Goal: Task Accomplishment & Management: Use online tool/utility

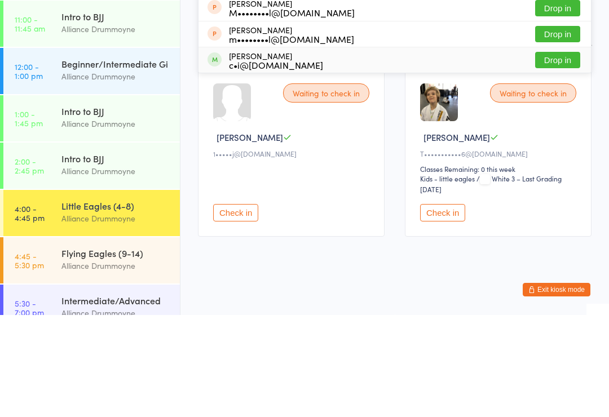
type input "Sofi"
click at [219, 154] on span at bounding box center [214, 161] width 14 height 14
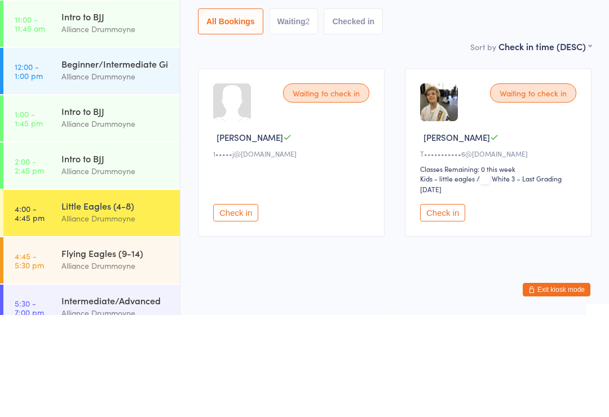
scroll to position [42, 0]
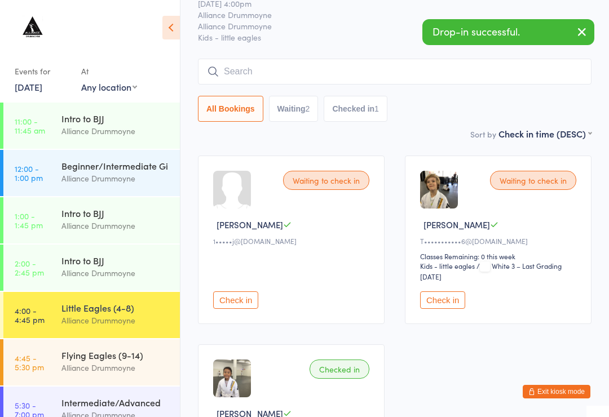
click at [228, 70] on input "search" at bounding box center [394, 72] width 393 height 26
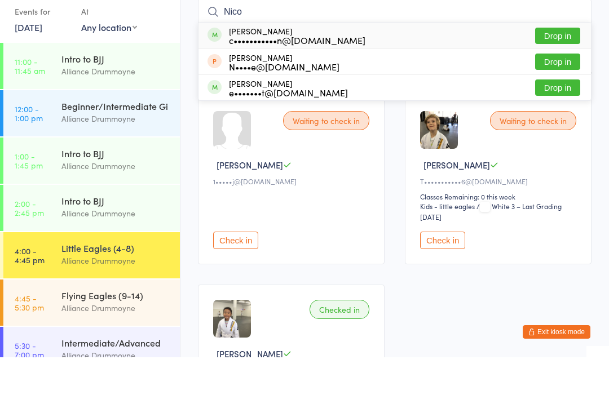
type input "Nico"
click at [222, 82] on div "[PERSON_NAME] c•••••••••••n@[DOMAIN_NAME] Drop in" at bounding box center [394, 95] width 392 height 26
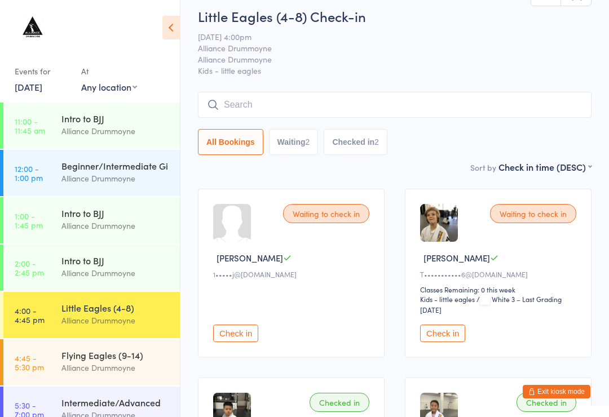
scroll to position [0, 0]
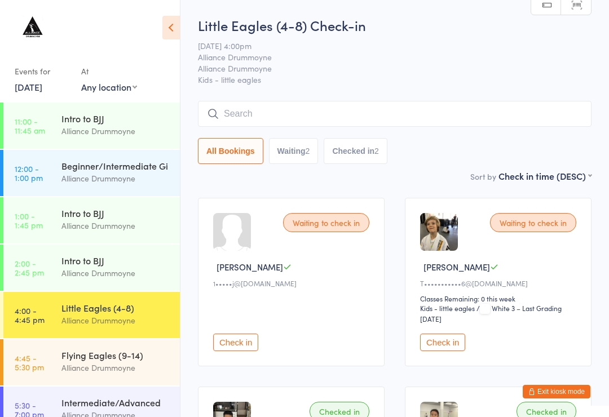
click at [315, 57] on span "Alliance Drummoyne" at bounding box center [386, 56] width 376 height 11
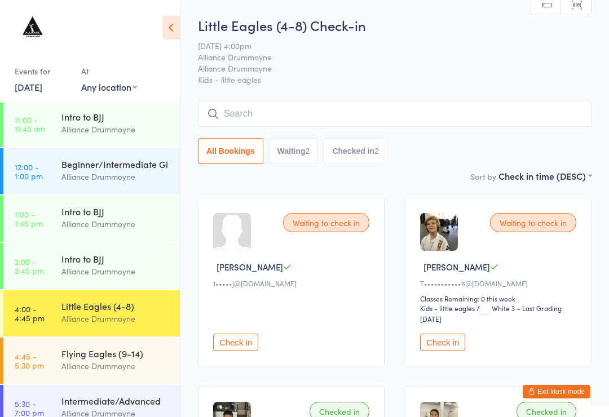
click at [282, 103] on input "search" at bounding box center [394, 114] width 393 height 26
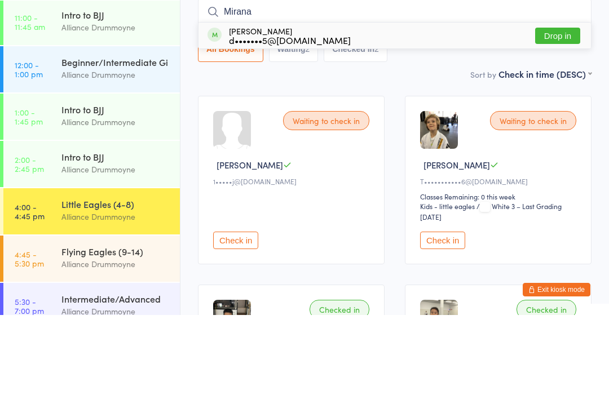
type input "Mirana"
click at [559, 130] on button "Drop in" at bounding box center [557, 138] width 45 height 16
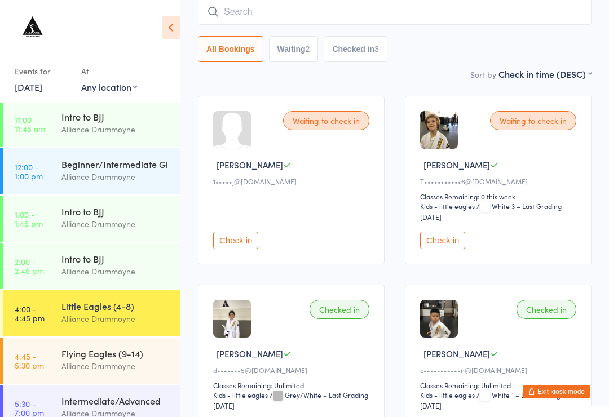
click at [284, 19] on input "search" at bounding box center [394, 12] width 393 height 26
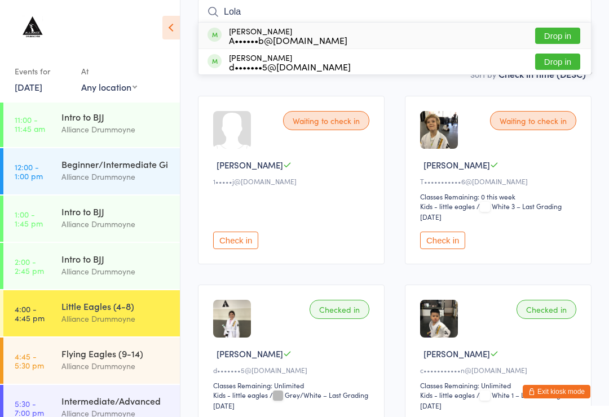
type input "Lola"
click at [561, 64] on button "Drop in" at bounding box center [557, 62] width 45 height 16
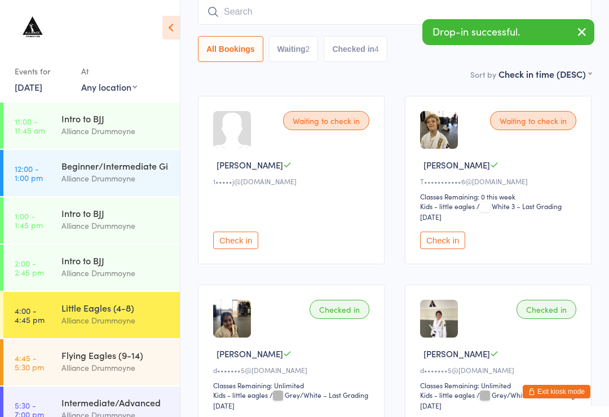
scroll to position [0, 0]
click at [397, 80] on div "Sort by Check in time (DESC) First name (ASC) First name (DESC) Last name (ASC)…" at bounding box center [394, 74] width 393 height 12
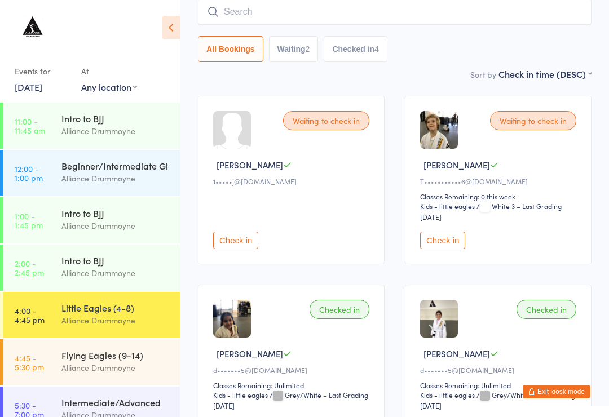
click at [116, 360] on div "Flying Eagles (9-14)" at bounding box center [115, 355] width 109 height 12
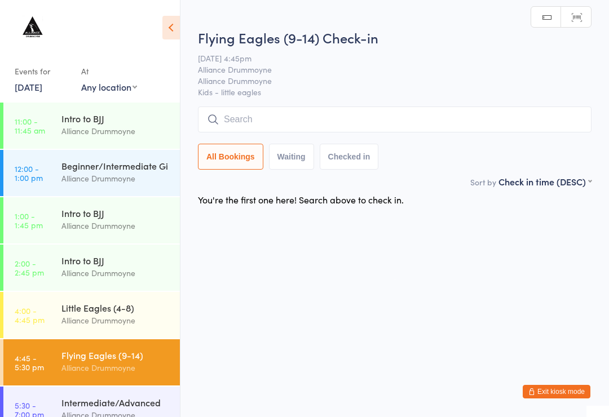
click at [436, 123] on input "search" at bounding box center [394, 120] width 393 height 26
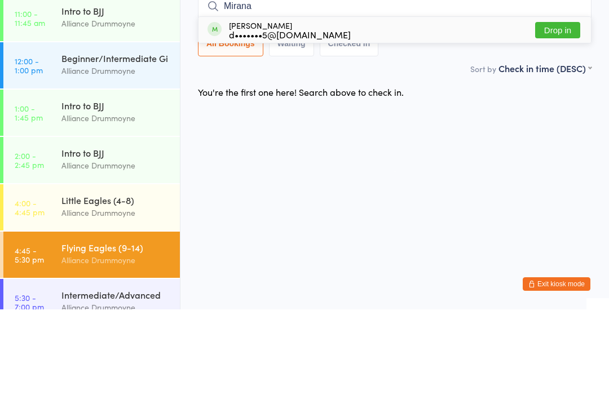
type input "Mirana"
click at [558, 130] on button "Drop in" at bounding box center [557, 138] width 45 height 16
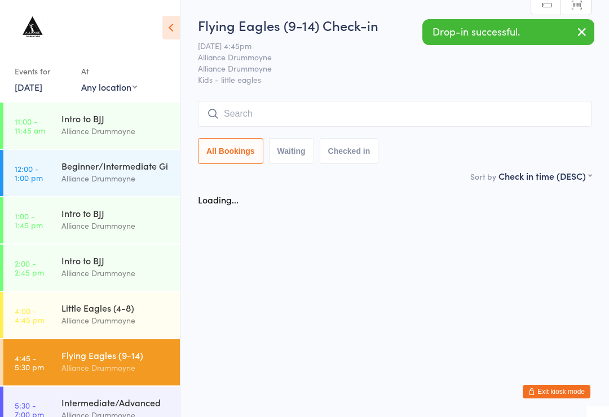
click at [131, 308] on div "Little Eagles (4-8)" at bounding box center [115, 308] width 109 height 12
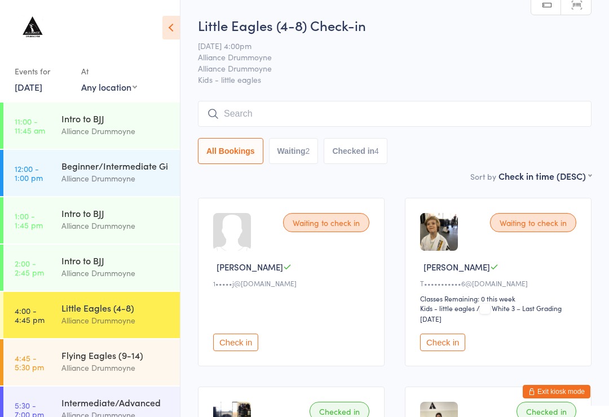
click at [493, 121] on input "search" at bounding box center [394, 114] width 393 height 26
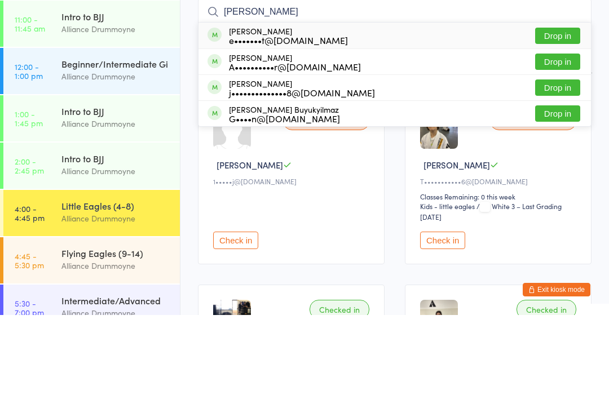
type input "[PERSON_NAME]"
click at [559, 156] on button "Drop in" at bounding box center [557, 164] width 45 height 16
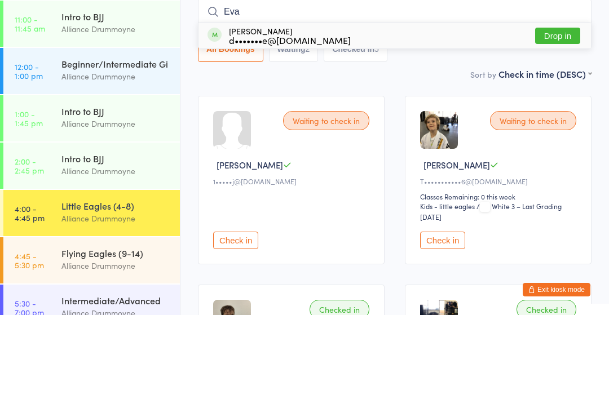
type input "Eva"
click at [237, 138] on div "d•••••••e@[DOMAIN_NAME]" at bounding box center [290, 142] width 122 height 9
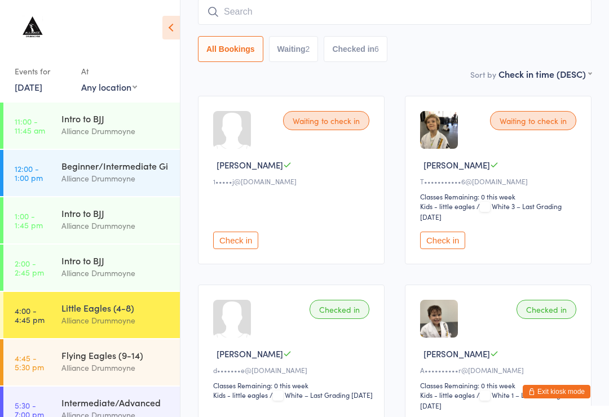
click at [515, 10] on input "search" at bounding box center [394, 12] width 393 height 26
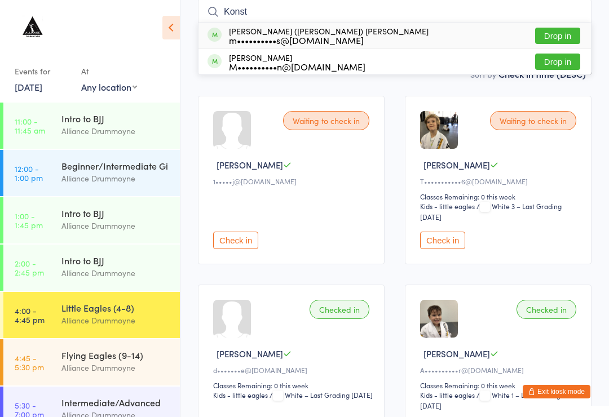
type input "Konst"
click at [344, 36] on div "[PERSON_NAME] ([PERSON_NAME]) [PERSON_NAME] m••••••••••s@[DOMAIN_NAME] Drop in" at bounding box center [394, 36] width 392 height 26
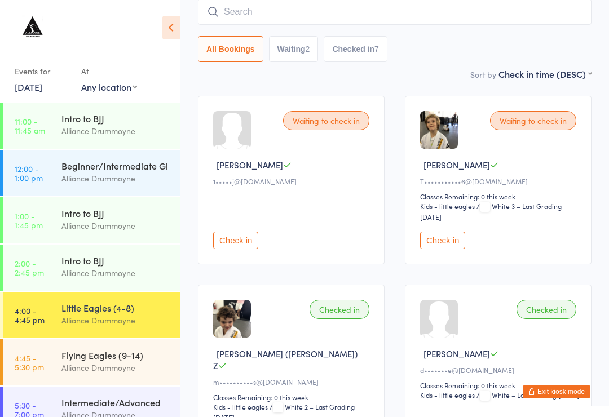
click at [408, 23] on input "search" at bounding box center [394, 12] width 393 height 26
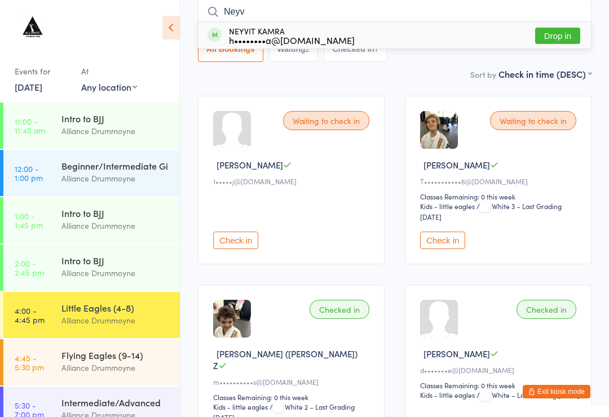
type input "Neyv"
click at [564, 36] on button "Drop in" at bounding box center [557, 36] width 45 height 16
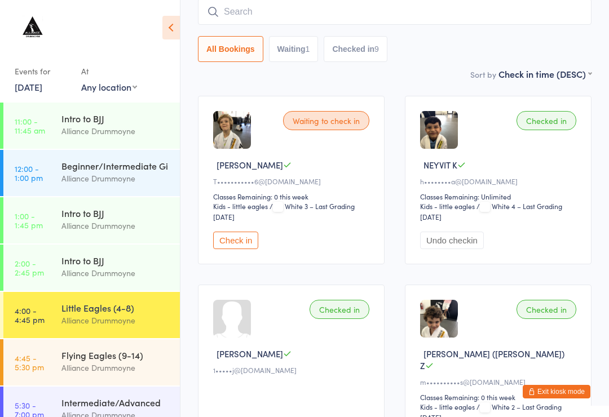
click at [258, 16] on input "search" at bounding box center [394, 12] width 393 height 26
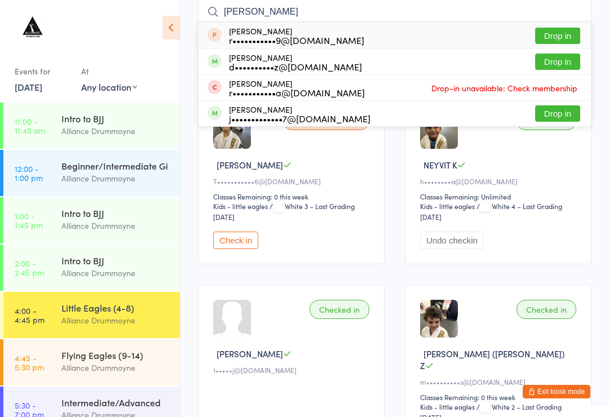
type input "[PERSON_NAME]"
click at [565, 117] on button "Drop in" at bounding box center [557, 113] width 45 height 16
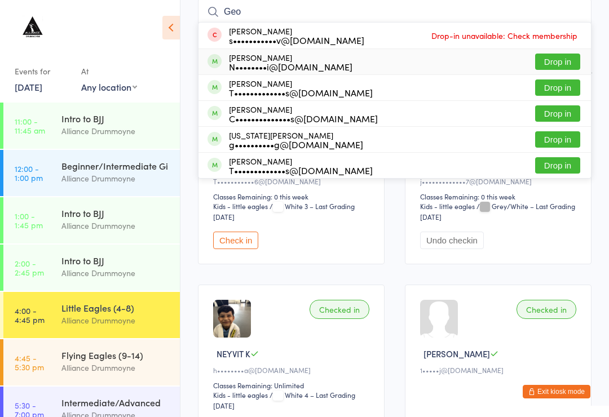
type input "Geo"
click at [306, 69] on div "N••••••••i@[DOMAIN_NAME]" at bounding box center [290, 66] width 123 height 9
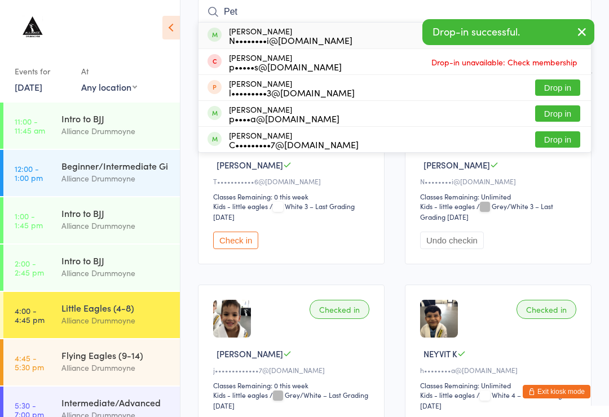
type input "Pet"
click at [303, 36] on div "N••••••••i@[DOMAIN_NAME]" at bounding box center [290, 40] width 123 height 9
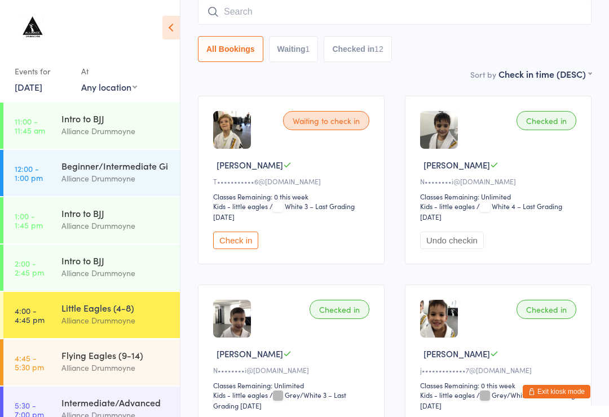
click at [335, 7] on input "search" at bounding box center [394, 12] width 393 height 26
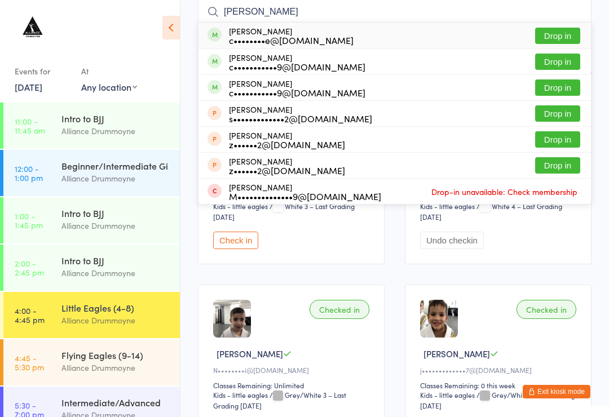
type input "[PERSON_NAME]"
click at [567, 31] on button "Drop in" at bounding box center [557, 36] width 45 height 16
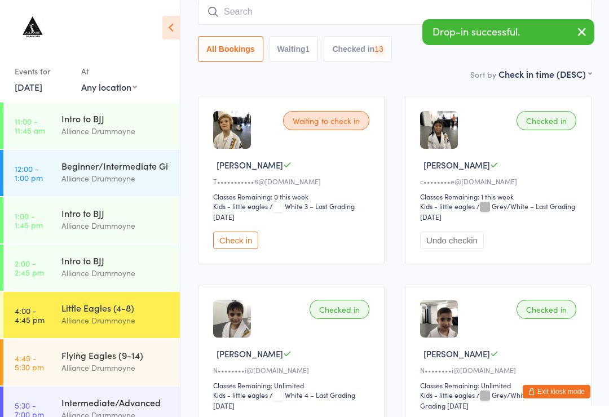
click at [337, 2] on input "search" at bounding box center [394, 12] width 393 height 26
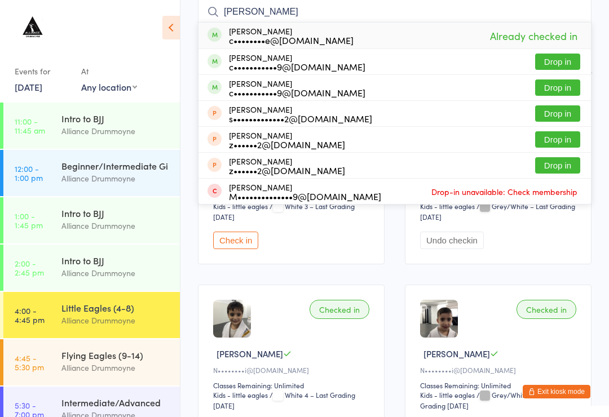
type input "[PERSON_NAME]"
click at [571, 59] on button "Drop in" at bounding box center [557, 62] width 45 height 16
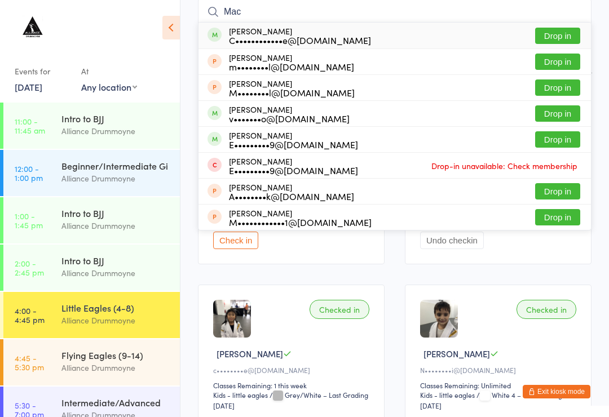
type input "Mac"
click at [560, 35] on button "Drop in" at bounding box center [557, 36] width 45 height 16
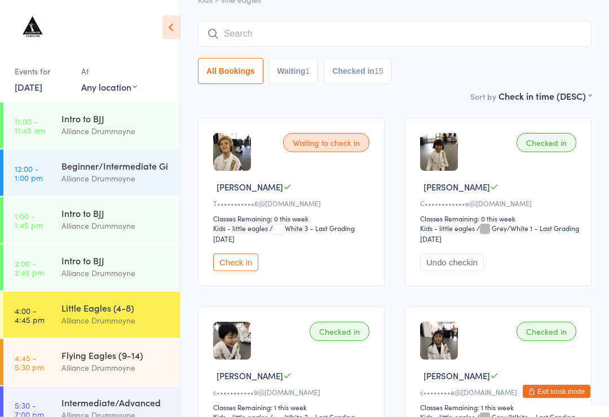
scroll to position [0, 0]
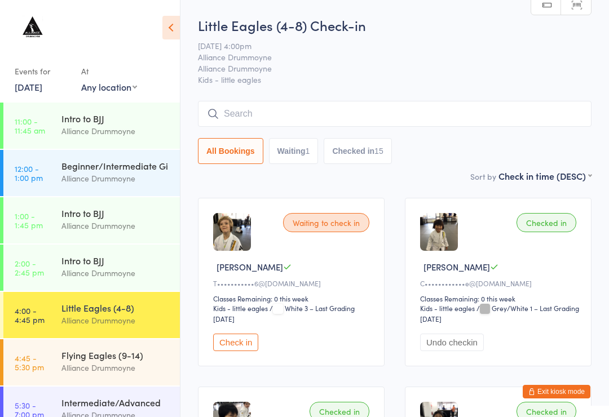
click at [99, 317] on div "Alliance Drummoyne" at bounding box center [115, 320] width 109 height 13
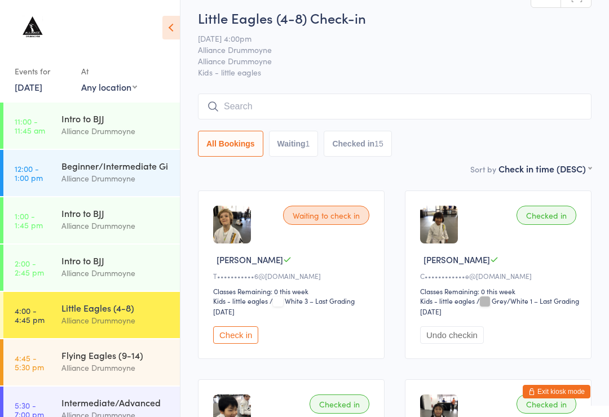
scroll to position [7, 0]
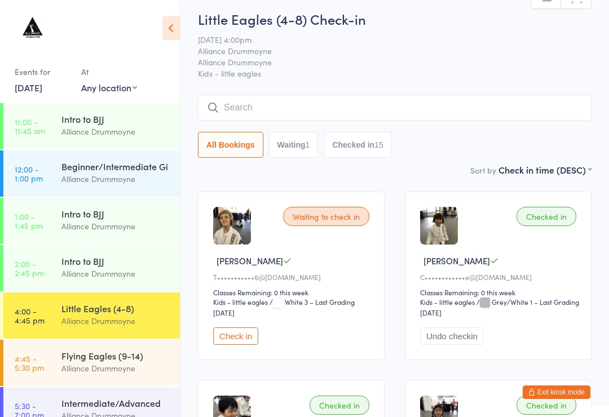
click at [273, 109] on input "search" at bounding box center [394, 107] width 393 height 26
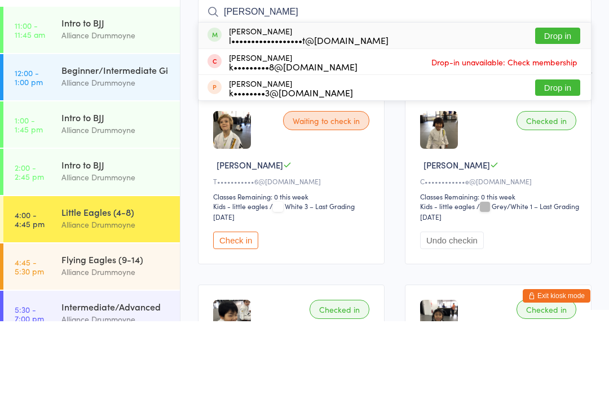
type input "[PERSON_NAME]"
click at [560, 123] on button "Drop in" at bounding box center [557, 131] width 45 height 16
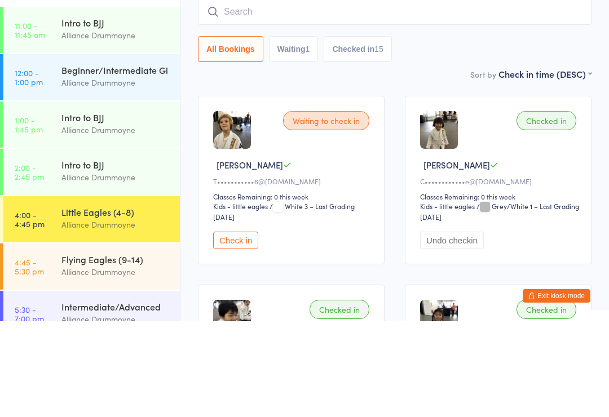
scroll to position [102, 0]
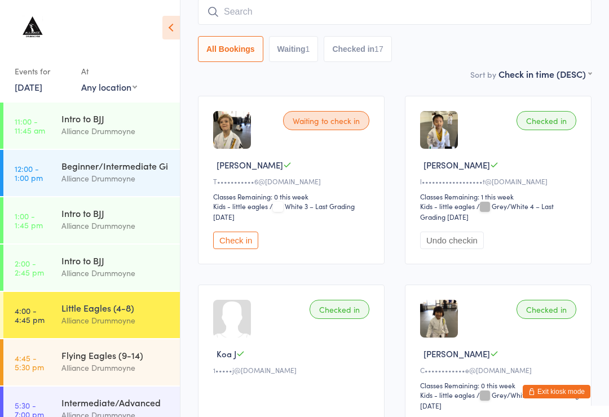
click at [271, 12] on input "search" at bounding box center [394, 12] width 393 height 26
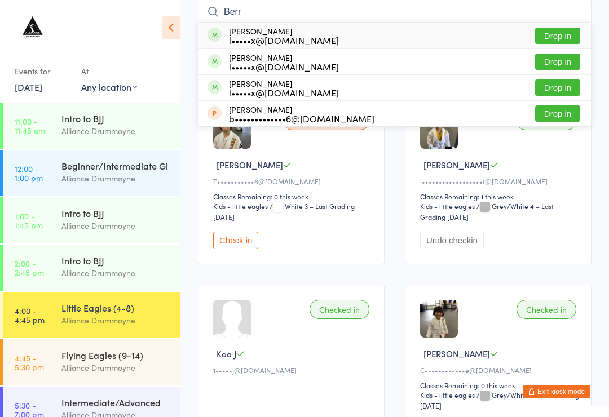
type input "Berr"
click at [569, 91] on button "Drop in" at bounding box center [557, 87] width 45 height 16
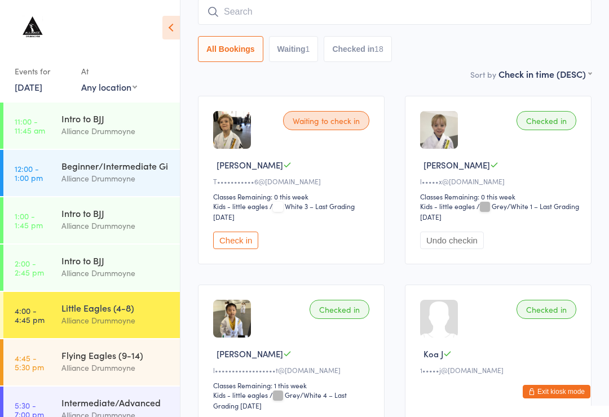
click at [344, 14] on input "search" at bounding box center [394, 12] width 393 height 26
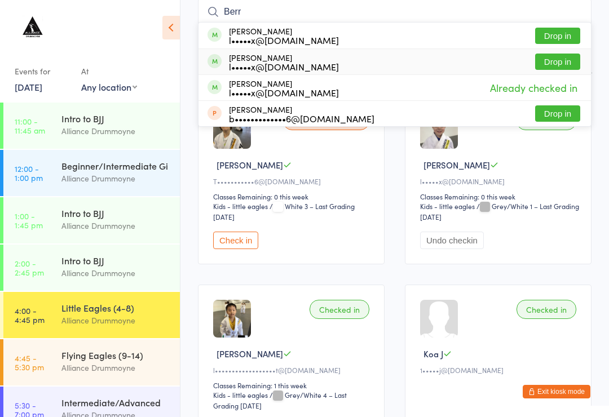
type input "Berr"
click at [282, 56] on div "[PERSON_NAME] l•••••x@[DOMAIN_NAME]" at bounding box center [284, 62] width 110 height 18
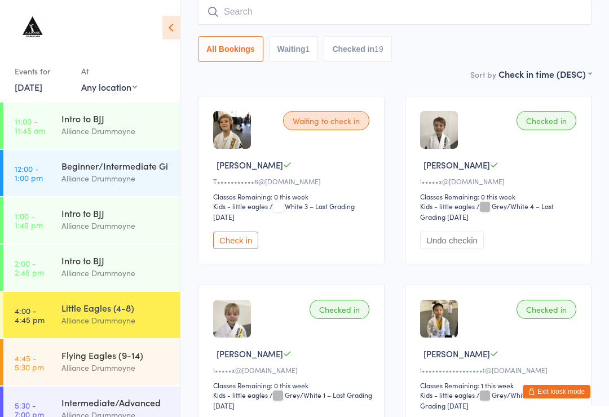
click at [120, 370] on div "Alliance Drummoyne" at bounding box center [115, 367] width 109 height 13
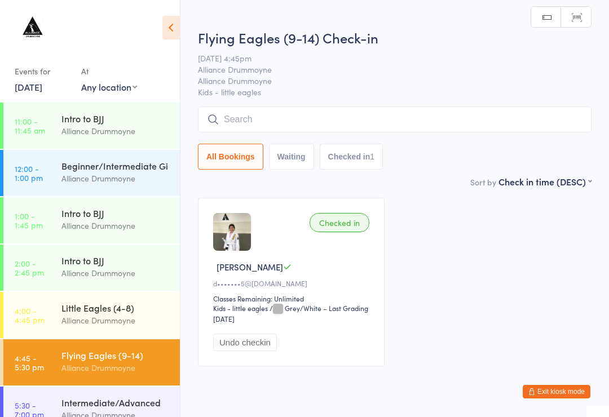
click at [225, 110] on input "search" at bounding box center [394, 120] width 393 height 26
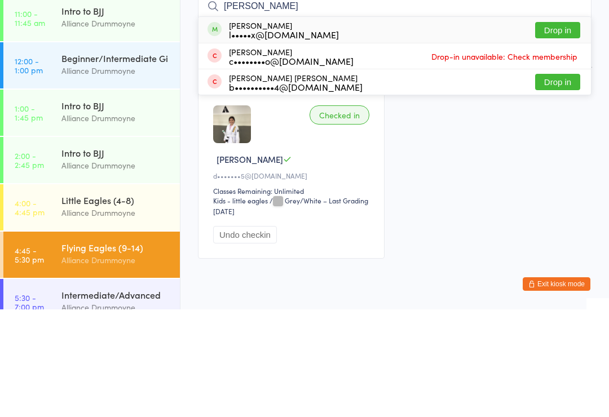
type input "[PERSON_NAME]"
click at [270, 129] on div "[PERSON_NAME] l•••••x@[DOMAIN_NAME]" at bounding box center [284, 138] width 110 height 18
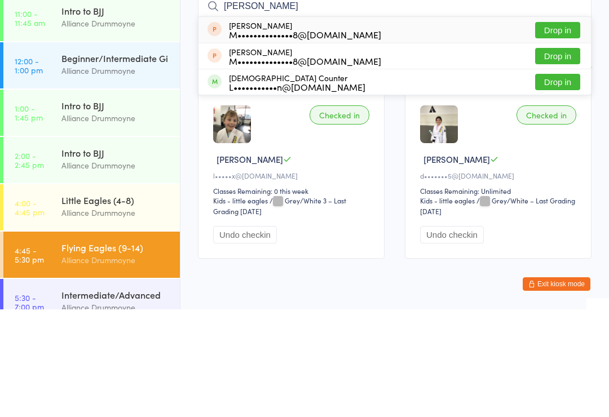
type input "[PERSON_NAME]"
click at [561, 182] on button "Drop in" at bounding box center [557, 190] width 45 height 16
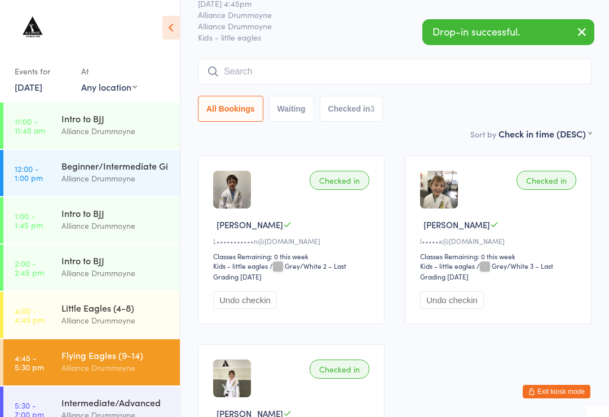
click at [293, 78] on input "search" at bounding box center [394, 72] width 393 height 26
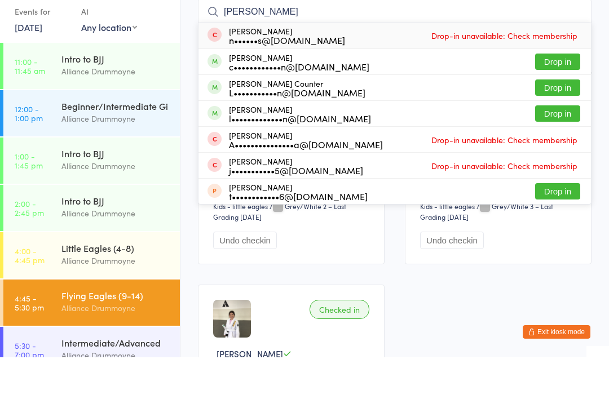
type input "[PERSON_NAME]"
click at [565, 139] on button "Drop in" at bounding box center [557, 147] width 45 height 16
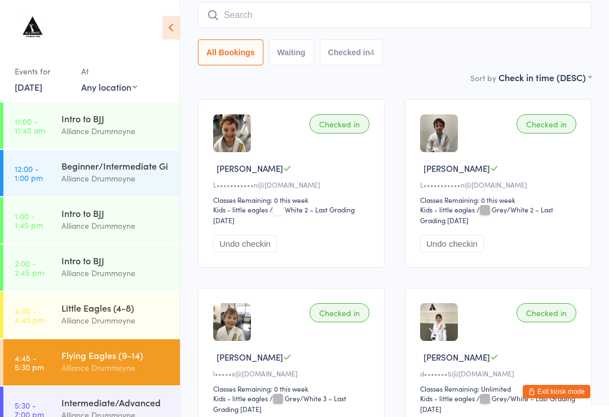
scroll to position [0, 0]
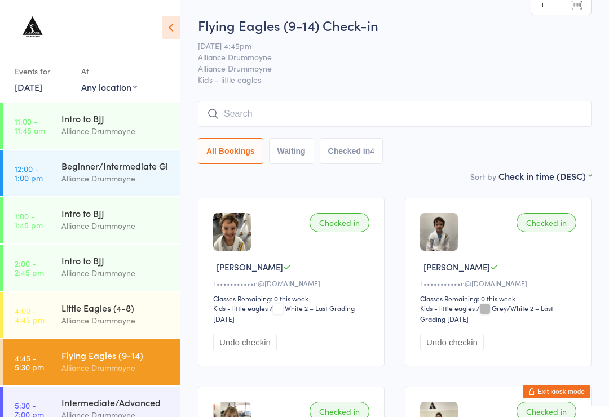
click at [129, 327] on div "Alliance Drummoyne" at bounding box center [115, 320] width 109 height 13
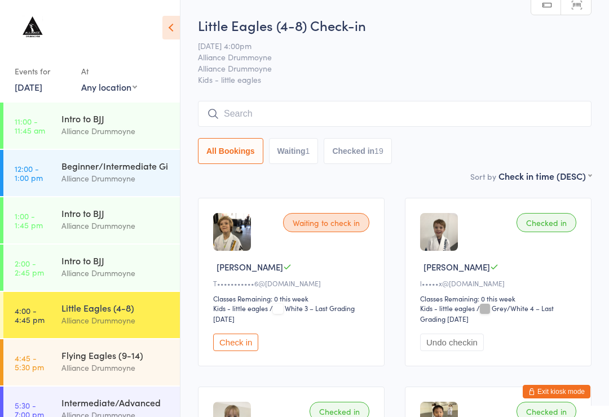
click at [293, 107] on input "search" at bounding box center [394, 114] width 393 height 26
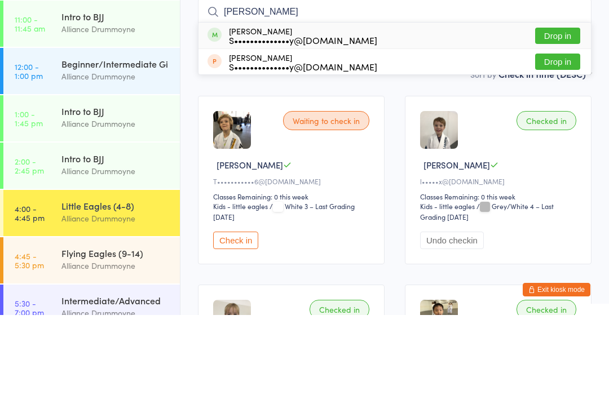
type input "[PERSON_NAME]"
click at [550, 130] on button "Drop in" at bounding box center [557, 138] width 45 height 16
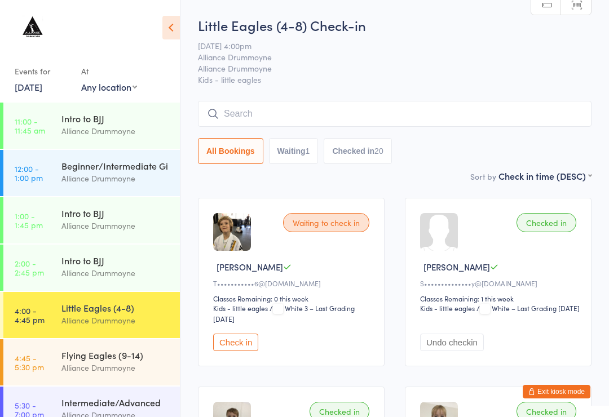
click at [448, 58] on span "Alliance Drummoyne" at bounding box center [386, 56] width 376 height 11
click at [146, 362] on div "Alliance Drummoyne" at bounding box center [115, 367] width 109 height 13
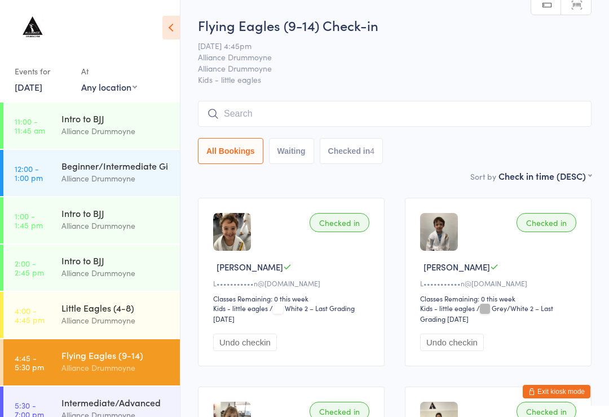
click at [403, 121] on input "search" at bounding box center [394, 114] width 393 height 26
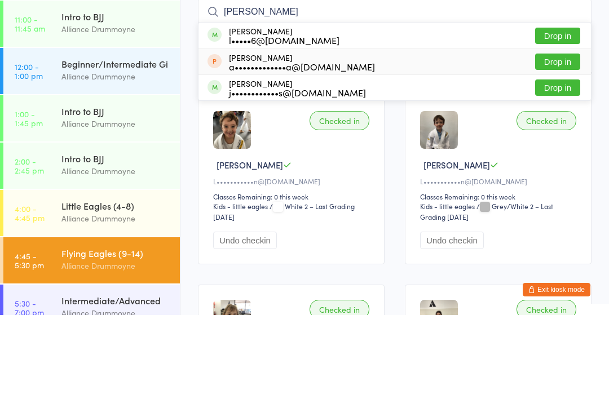
type input "[PERSON_NAME]"
click at [326, 164] on div "a•••••••••••••a@[DOMAIN_NAME]" at bounding box center [302, 168] width 146 height 9
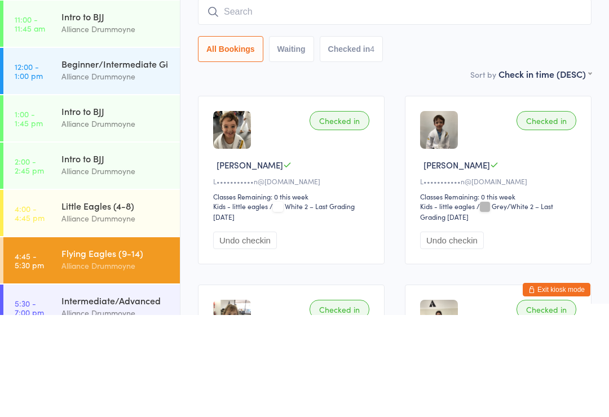
scroll to position [102, 0]
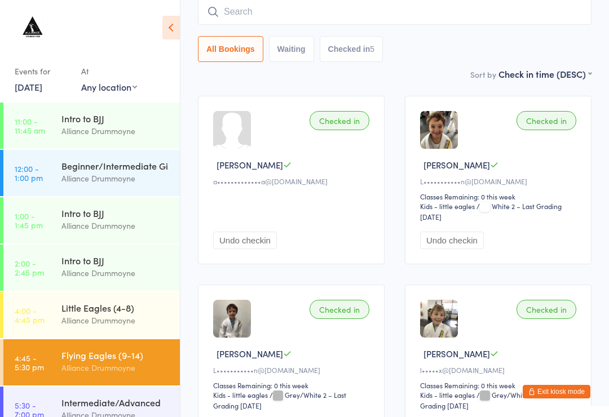
click at [244, 157] on div "Checked in [PERSON_NAME] A a•••••••••••••a@[DOMAIN_NAME] Undo checkin" at bounding box center [291, 180] width 187 height 169
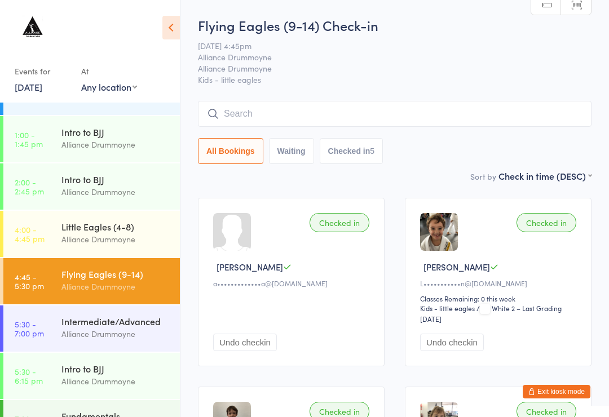
scroll to position [89, 0]
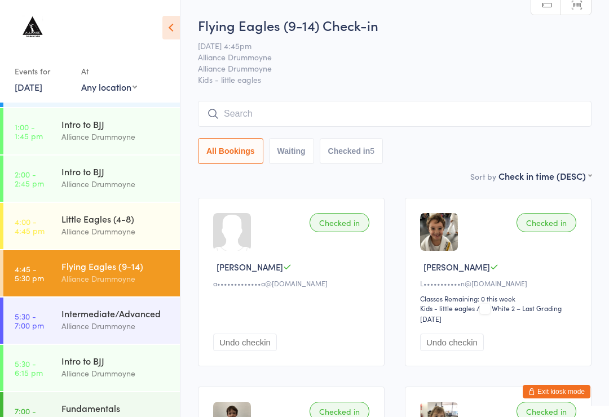
click at [147, 223] on div "Little Eagles (4-8)" at bounding box center [115, 219] width 109 height 12
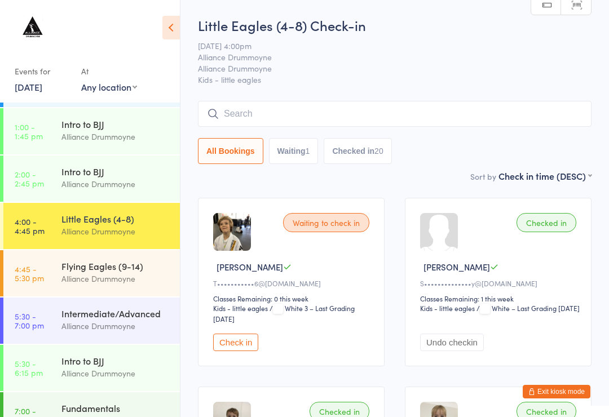
click at [123, 283] on div "Alliance Drummoyne" at bounding box center [115, 278] width 109 height 13
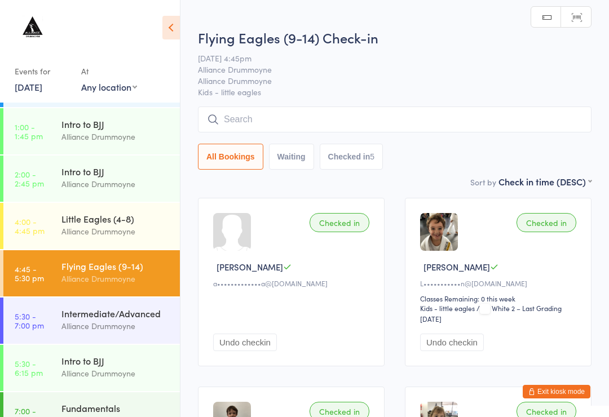
click at [297, 120] on input "search" at bounding box center [394, 120] width 393 height 26
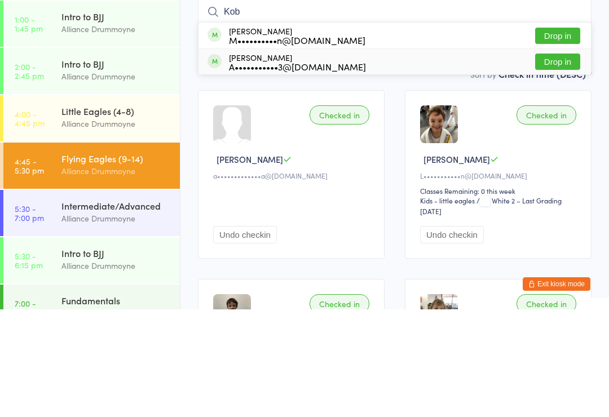
type input "Kob"
click at [284, 161] on div "[PERSON_NAME] A•••••••••••3@[DOMAIN_NAME]" at bounding box center [297, 170] width 137 height 18
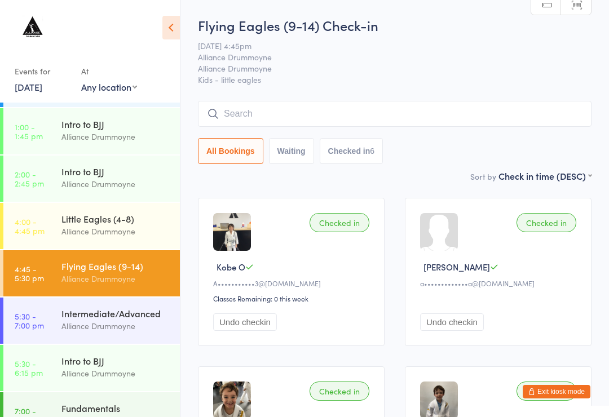
click at [266, 119] on input "search" at bounding box center [394, 114] width 393 height 26
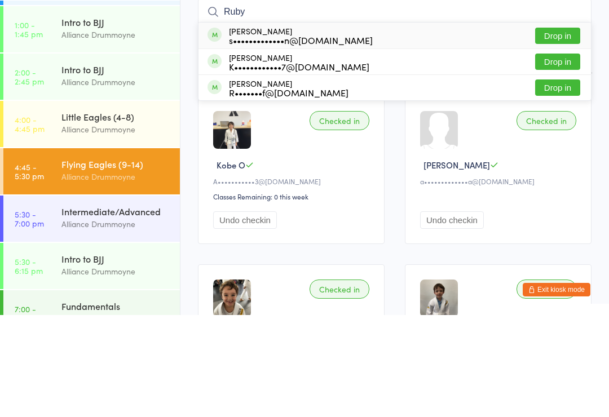
type input "Ruby"
click at [260, 164] on div "K••••••••••••7@[DOMAIN_NAME]" at bounding box center [299, 168] width 140 height 9
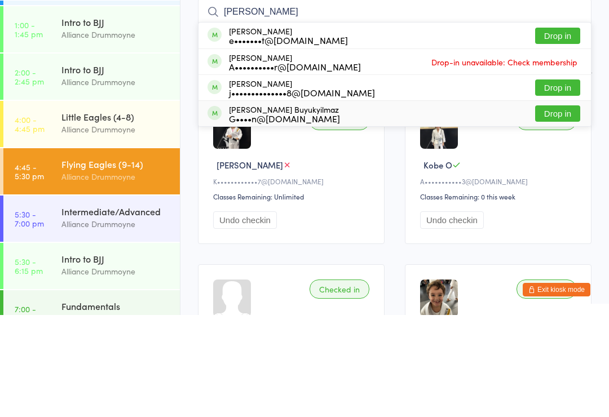
type input "[PERSON_NAME]"
click at [307, 216] on div "G••••n@[DOMAIN_NAME]" at bounding box center [284, 220] width 111 height 9
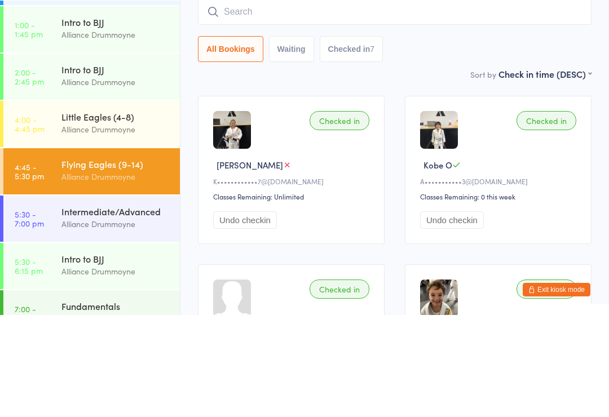
scroll to position [102, 0]
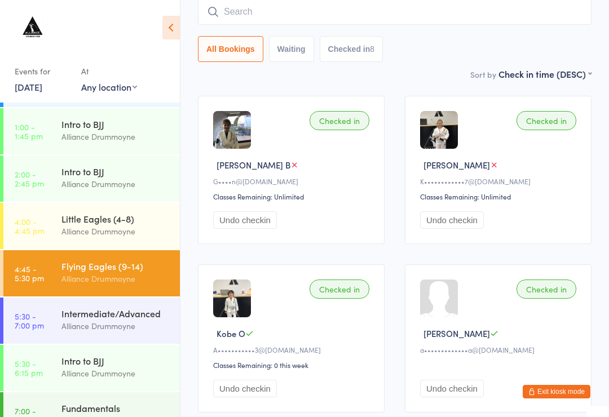
click at [224, 5] on input "search" at bounding box center [394, 12] width 393 height 26
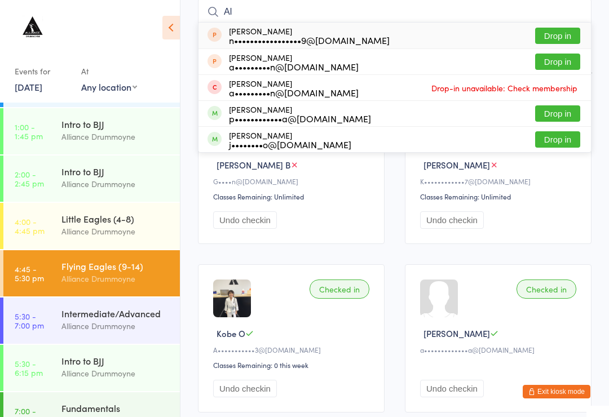
type input "Al"
click at [239, 114] on div "p••••••••••••a@[DOMAIN_NAME]" at bounding box center [300, 118] width 142 height 9
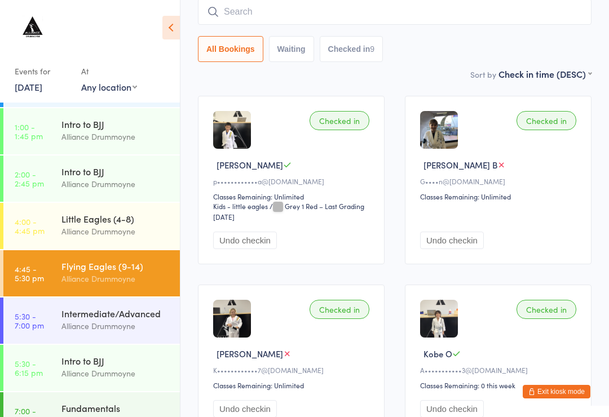
click at [555, 148] on div "Checked in [PERSON_NAME] B G••••n@[DOMAIN_NAME] Classes Remaining: Unlimited Un…" at bounding box center [498, 180] width 187 height 169
click at [386, 13] on input "search" at bounding box center [394, 12] width 393 height 26
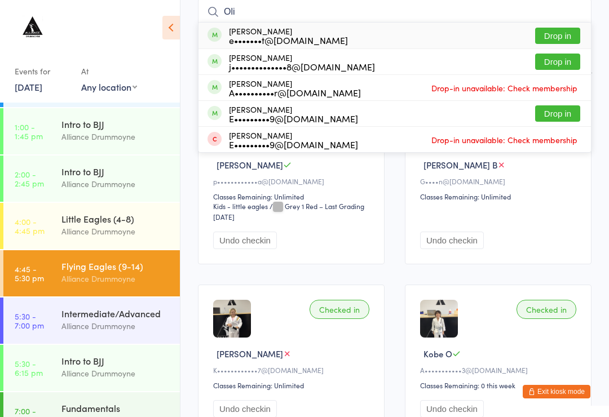
type input "Oli"
click at [291, 42] on div "e•••••••t@[DOMAIN_NAME]" at bounding box center [288, 40] width 119 height 9
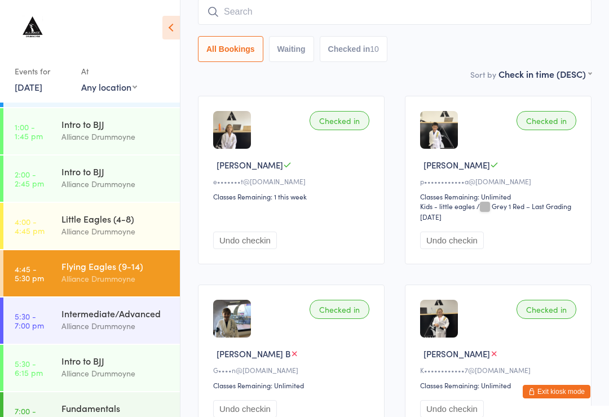
click at [458, 25] on input "search" at bounding box center [394, 12] width 393 height 26
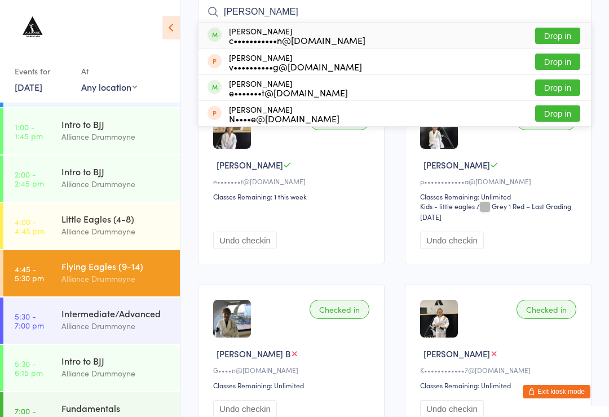
type input "[PERSON_NAME]"
click at [560, 84] on button "Drop in" at bounding box center [557, 87] width 45 height 16
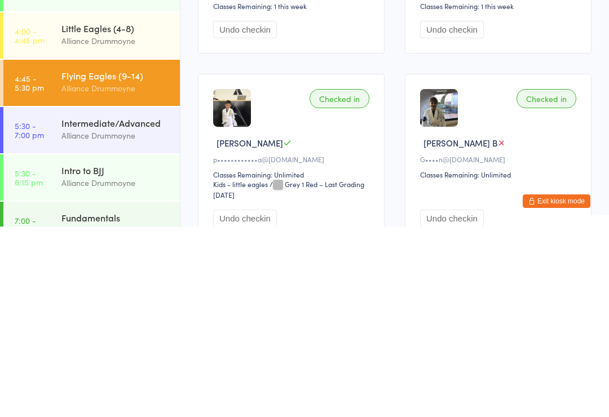
click at [134, 307] on div "Intermediate/Advanced" at bounding box center [115, 313] width 109 height 12
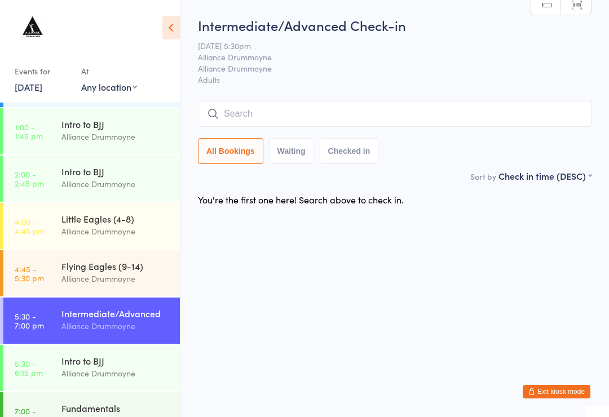
click at [331, 113] on input "search" at bounding box center [394, 114] width 393 height 26
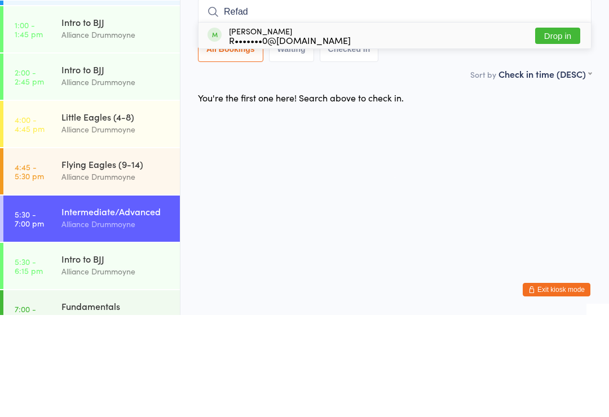
type input "Refad"
click at [348, 125] on div "[PERSON_NAME] R•••••••0@[DOMAIN_NAME] Drop in" at bounding box center [394, 138] width 392 height 26
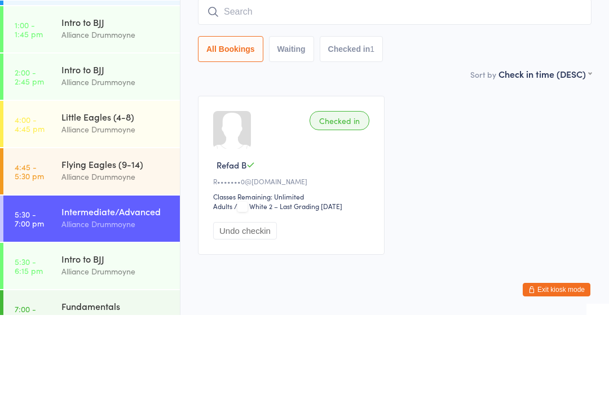
click at [498, 188] on div "Checked in Refad B R•••••••0@[DOMAIN_NAME] Classes Remaining: Unlimited Adults …" at bounding box center [395, 277] width 414 height 179
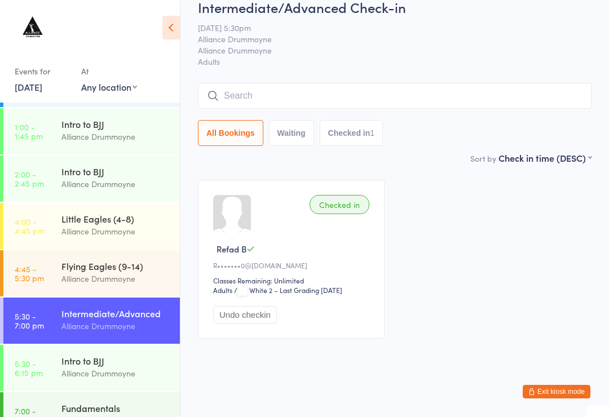
click at [283, 83] on input "search" at bounding box center [394, 96] width 393 height 26
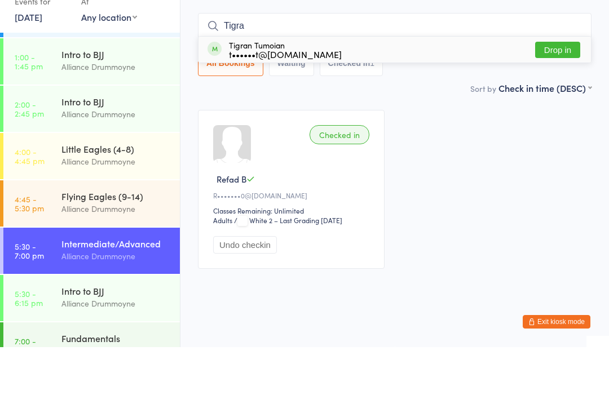
type input "Tigra"
click at [303, 110] on div "Tigran Tumoian t••••••t@[DOMAIN_NAME]" at bounding box center [285, 119] width 113 height 18
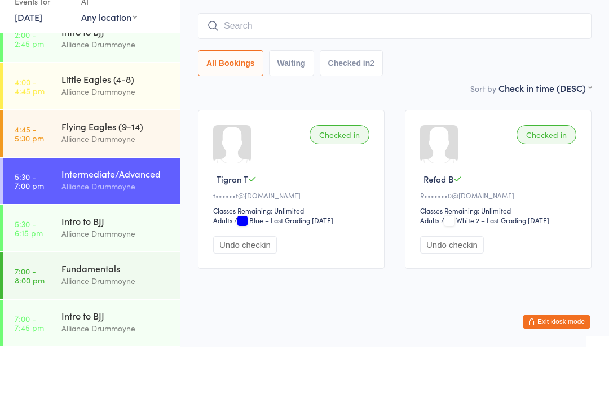
scroll to position [159, 0]
click at [134, 237] on div "Intermediate/Advanced" at bounding box center [115, 243] width 109 height 12
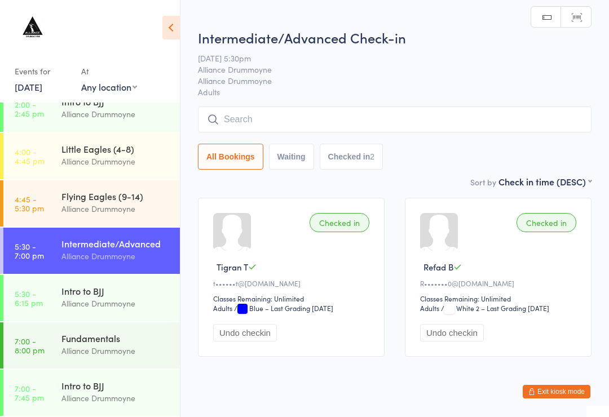
click at [306, 121] on input "search" at bounding box center [394, 120] width 393 height 26
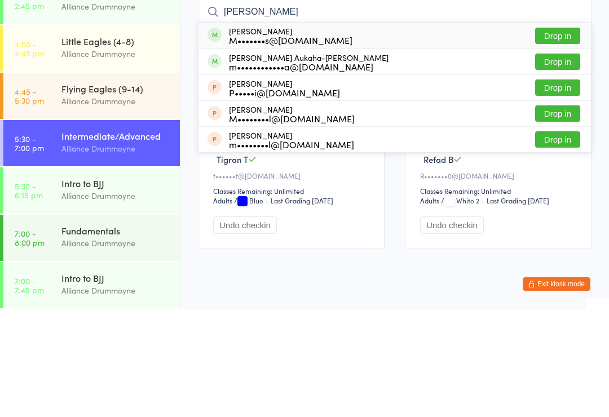
type input "[PERSON_NAME]"
click at [563, 135] on button "Drop in" at bounding box center [557, 143] width 45 height 16
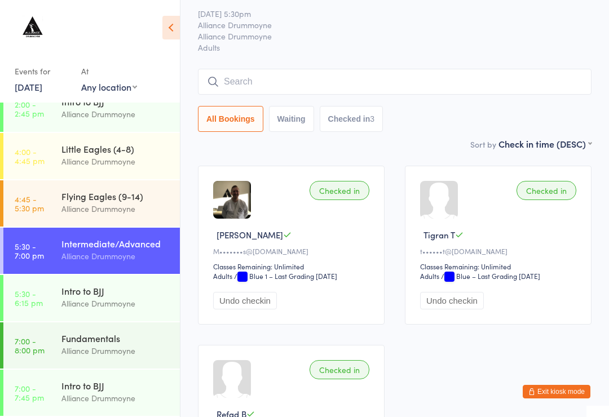
click at [347, 90] on input "search" at bounding box center [394, 82] width 393 height 26
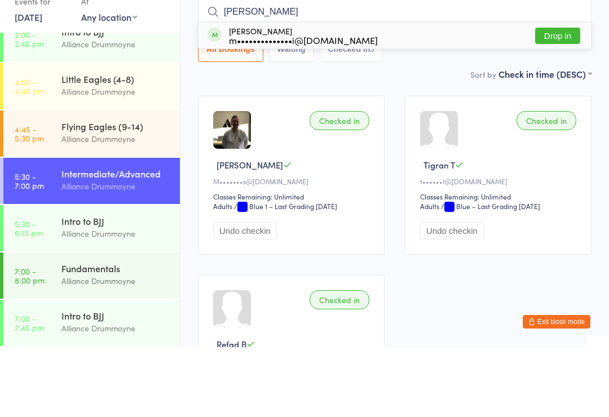
type input "[PERSON_NAME]"
click at [567, 98] on button "Drop in" at bounding box center [557, 106] width 45 height 16
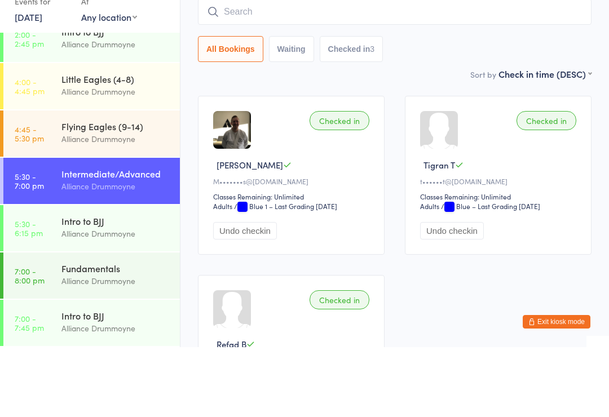
scroll to position [102, 0]
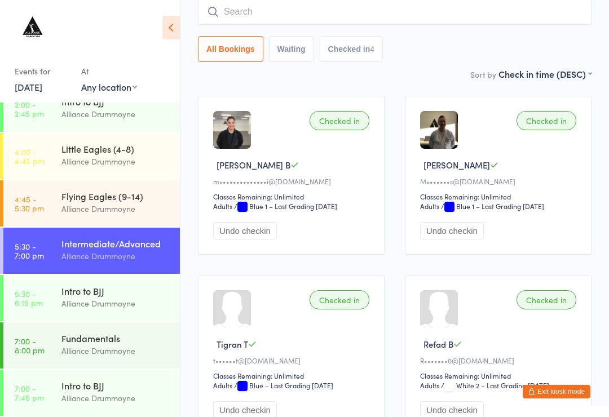
click at [425, 17] on input "search" at bounding box center [394, 12] width 393 height 26
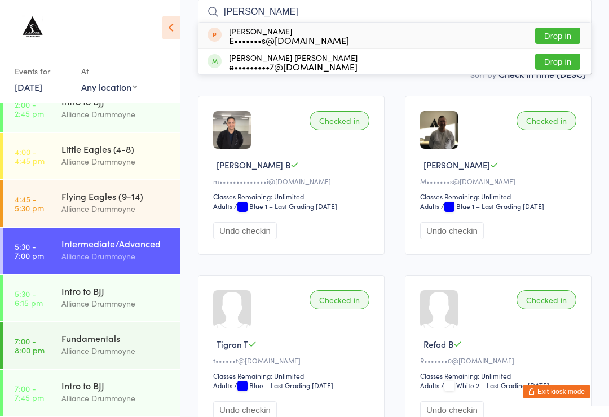
type input "[PERSON_NAME]"
click at [559, 61] on button "Drop in" at bounding box center [557, 62] width 45 height 16
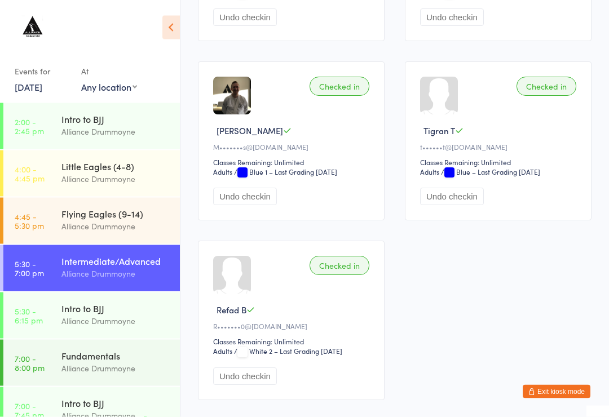
scroll to position [316, 0]
click at [90, 315] on div "Intro to BJJ" at bounding box center [115, 308] width 109 height 12
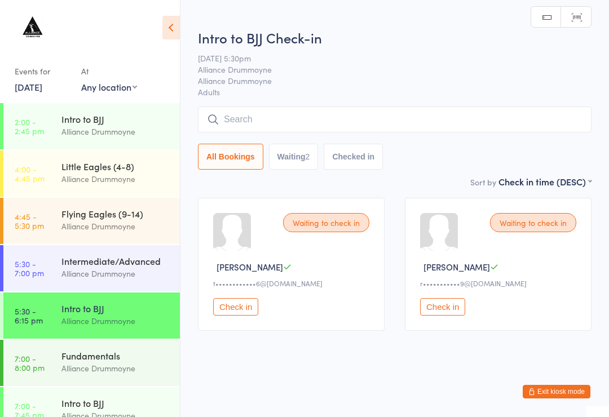
click at [453, 315] on button "Check in" at bounding box center [442, 306] width 45 height 17
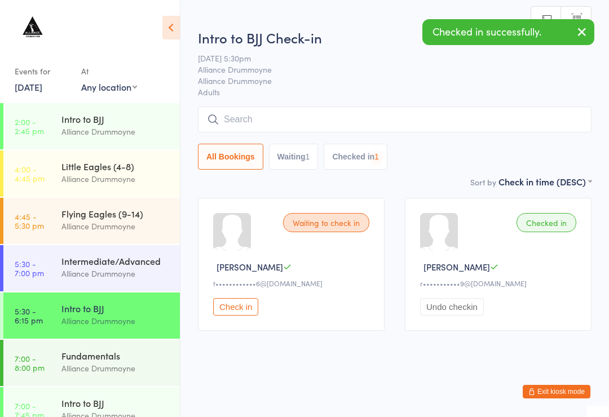
click at [241, 306] on button "Check in" at bounding box center [235, 306] width 45 height 17
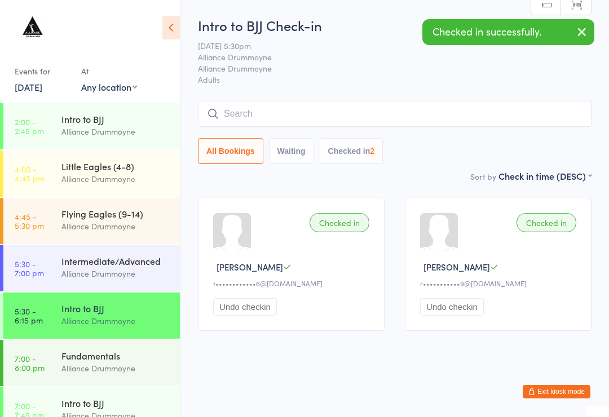
click at [135, 256] on div "Intermediate/Advanced" at bounding box center [115, 261] width 109 height 12
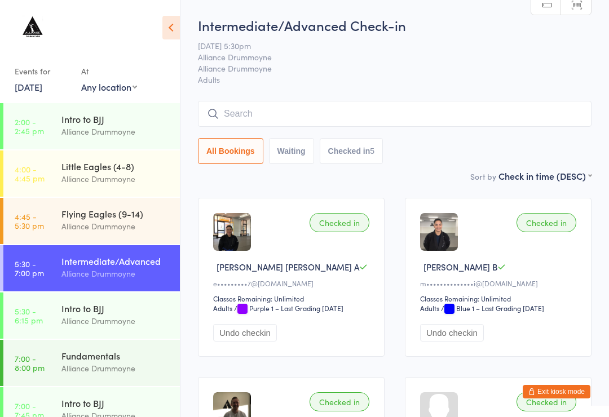
click at [370, 108] on input "search" at bounding box center [394, 114] width 393 height 26
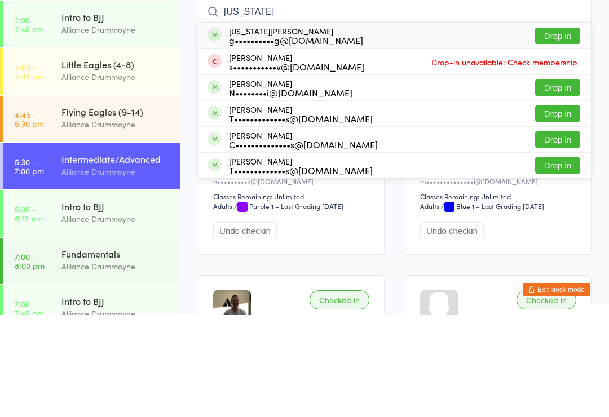
type input "[US_STATE]"
click at [561, 130] on button "Drop in" at bounding box center [557, 138] width 45 height 16
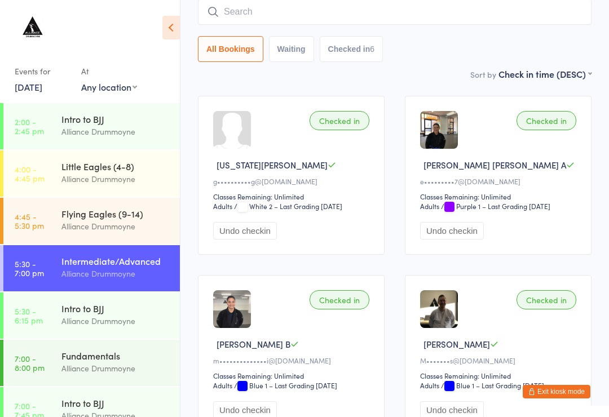
click at [360, 14] on input "search" at bounding box center [394, 12] width 393 height 26
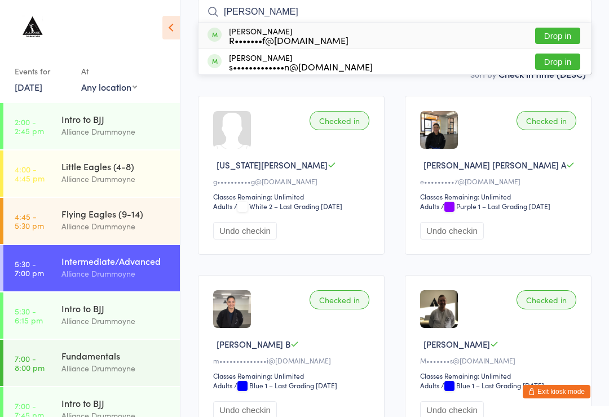
type input "[PERSON_NAME]"
click at [568, 33] on button "Drop in" at bounding box center [557, 36] width 45 height 16
